Goal: Find specific page/section: Find specific page/section

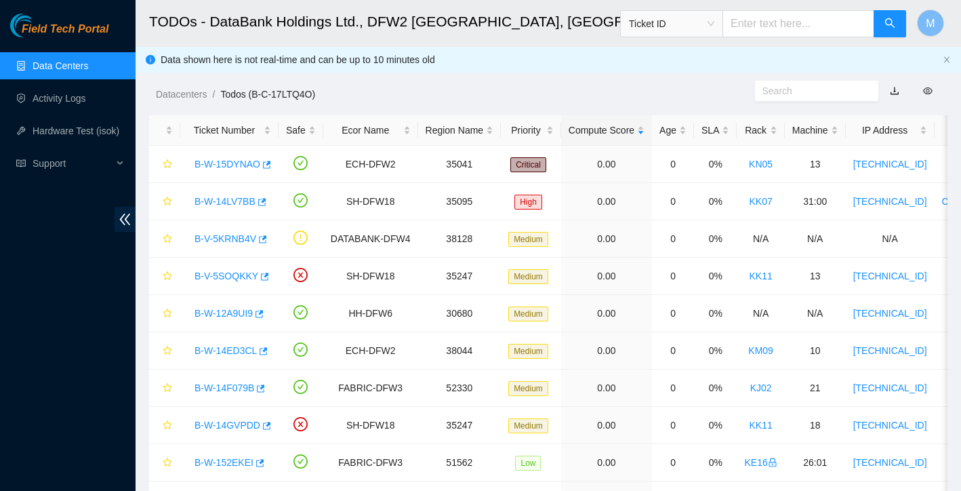
click at [55, 62] on link "Data Centers" at bounding box center [61, 65] width 56 height 11
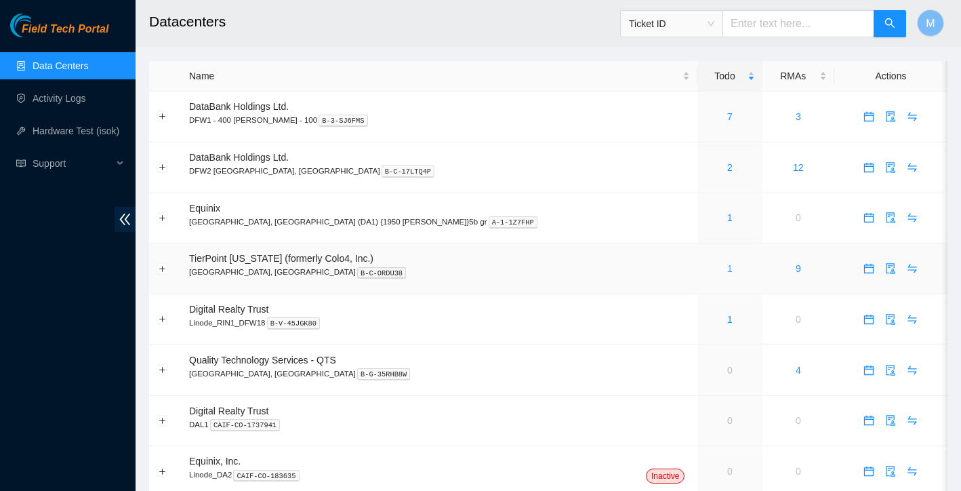
click at [727, 266] on link "1" at bounding box center [729, 268] width 5 height 11
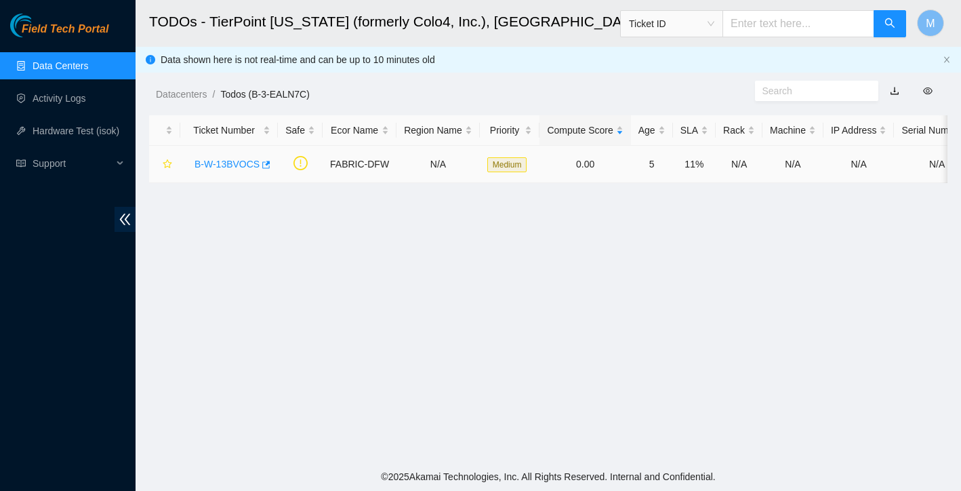
click at [230, 163] on link "B-W-13BVOCS" at bounding box center [227, 164] width 65 height 11
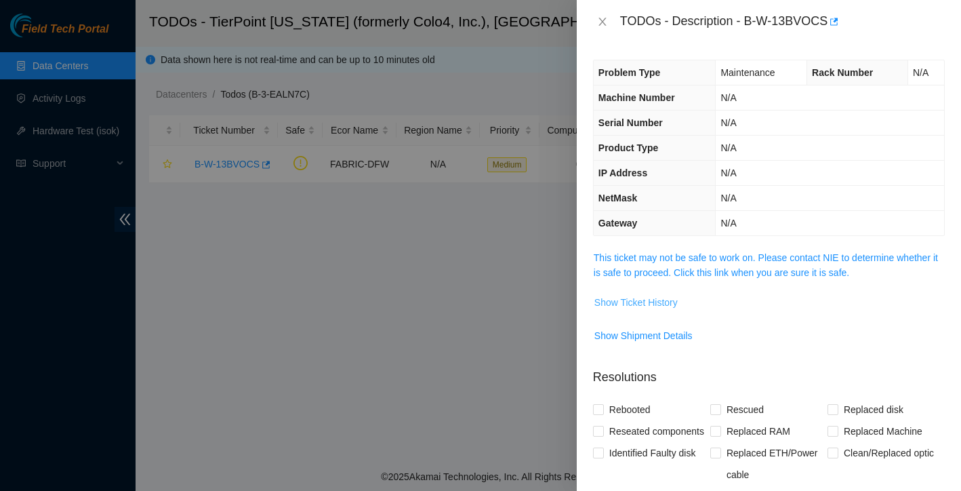
click at [634, 308] on span "Show Ticket History" at bounding box center [635, 302] width 83 height 15
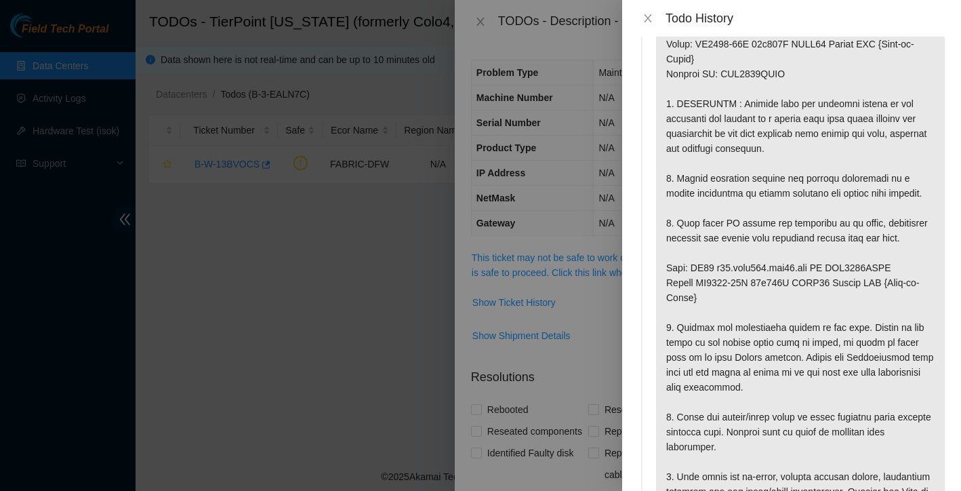
scroll to position [140, 0]
